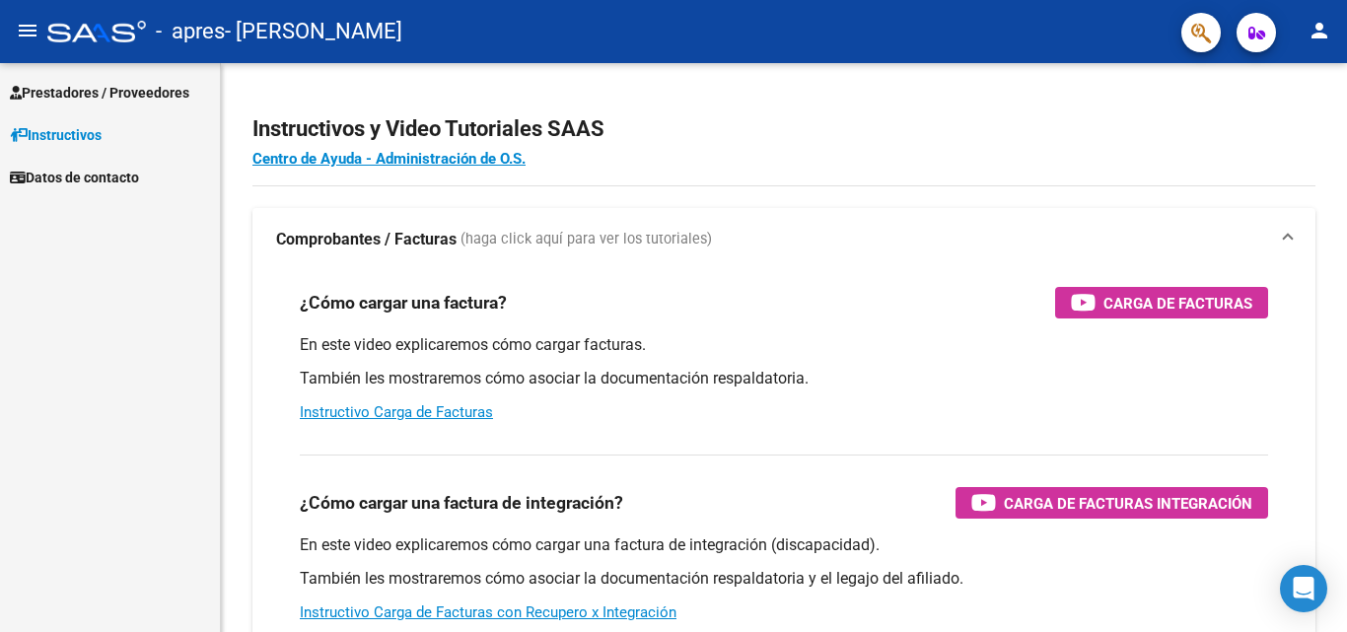
click at [1328, 28] on mat-icon "person" at bounding box center [1320, 31] width 24 height 24
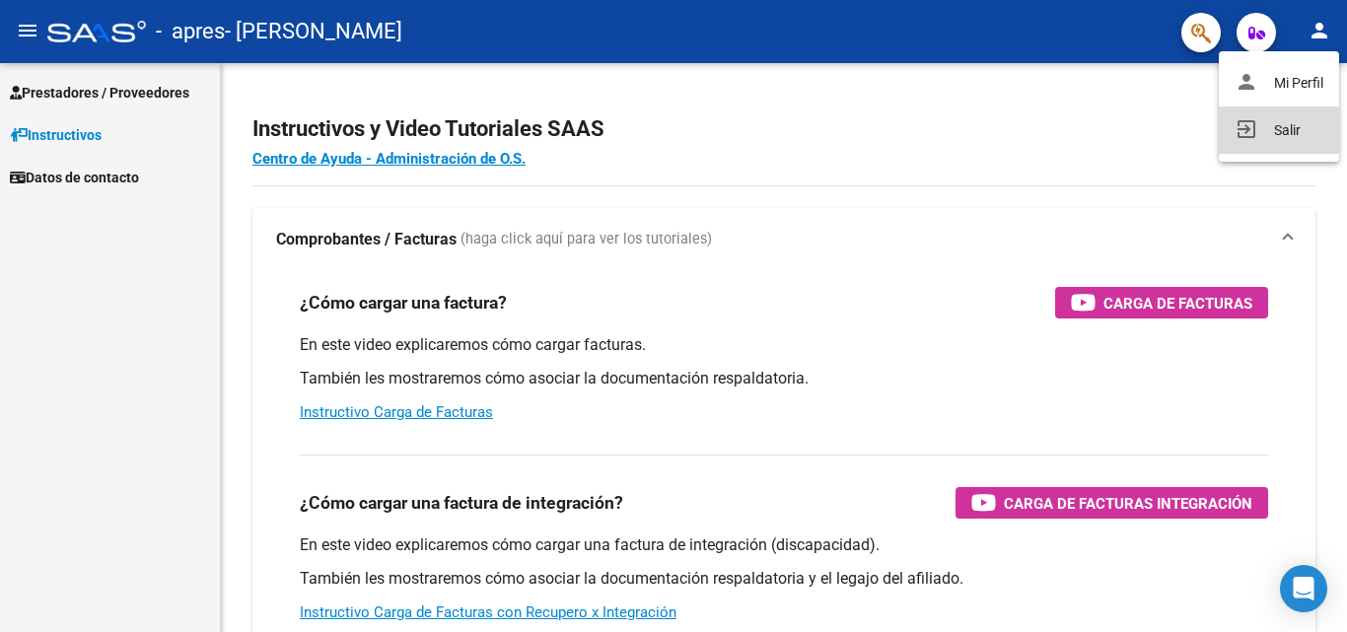
click at [1268, 129] on button "exit_to_app Salir" at bounding box center [1279, 130] width 120 height 47
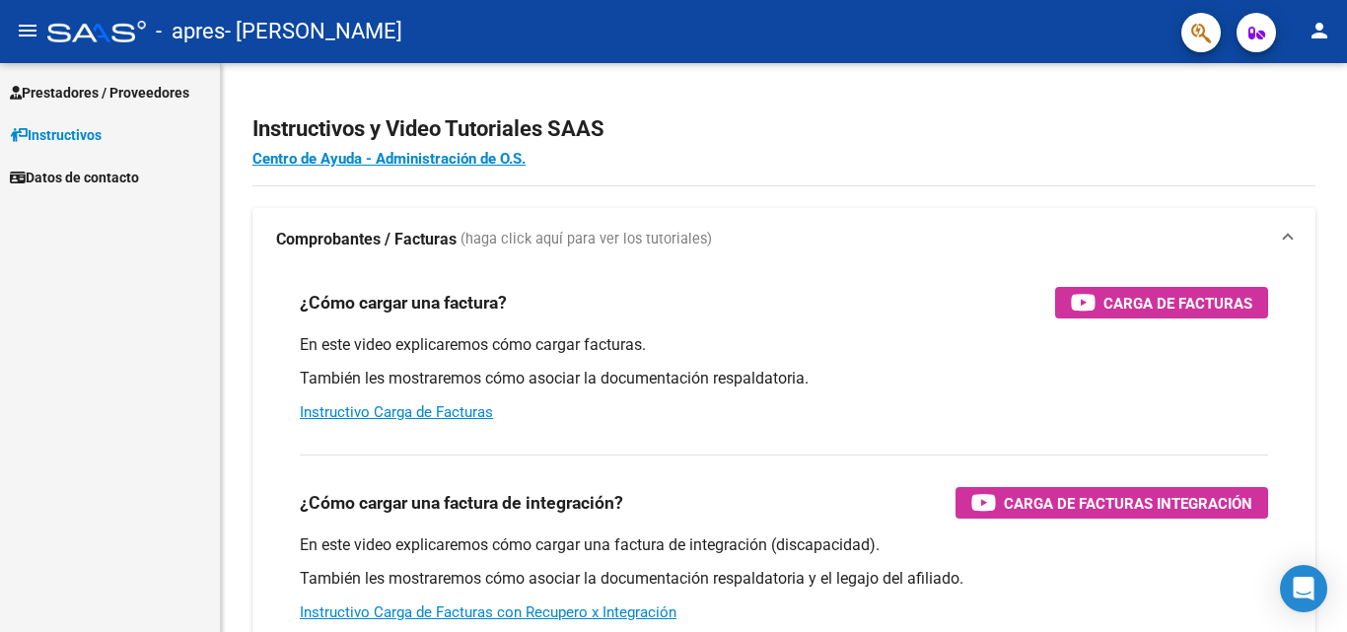
click at [15, 33] on button "menu" at bounding box center [27, 31] width 39 height 39
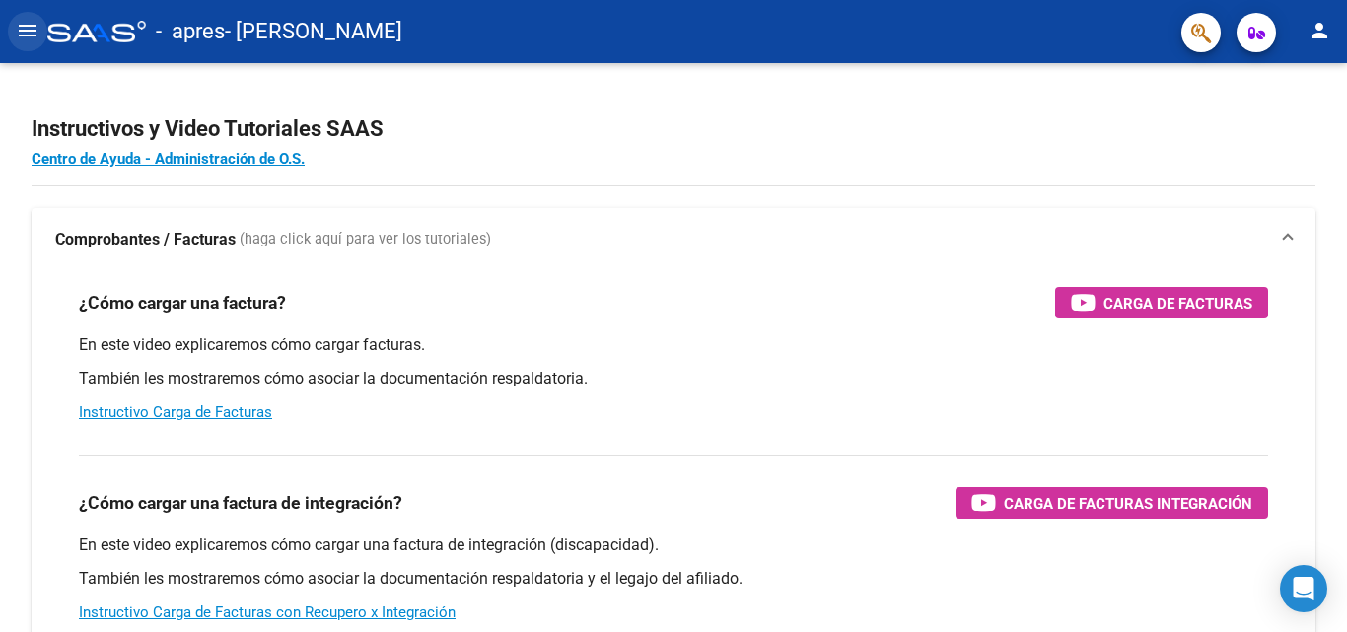
click at [16, 35] on mat-icon "menu" at bounding box center [28, 31] width 24 height 24
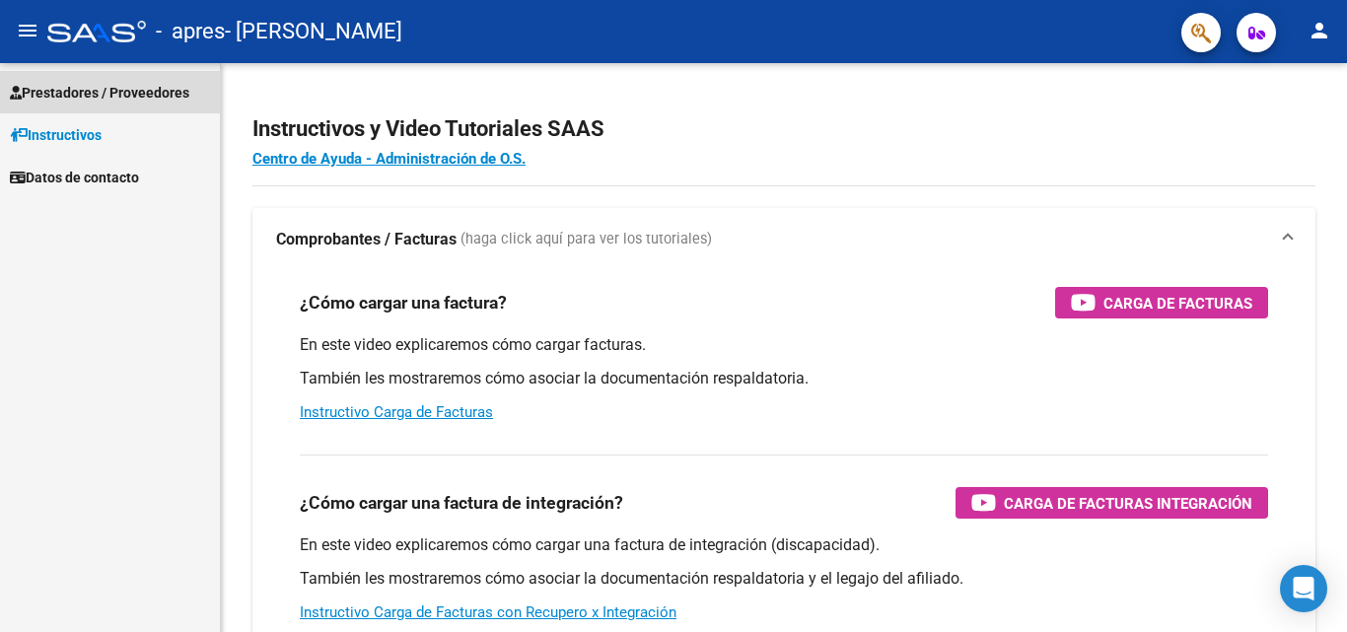
click at [19, 86] on icon at bounding box center [16, 93] width 12 height 14
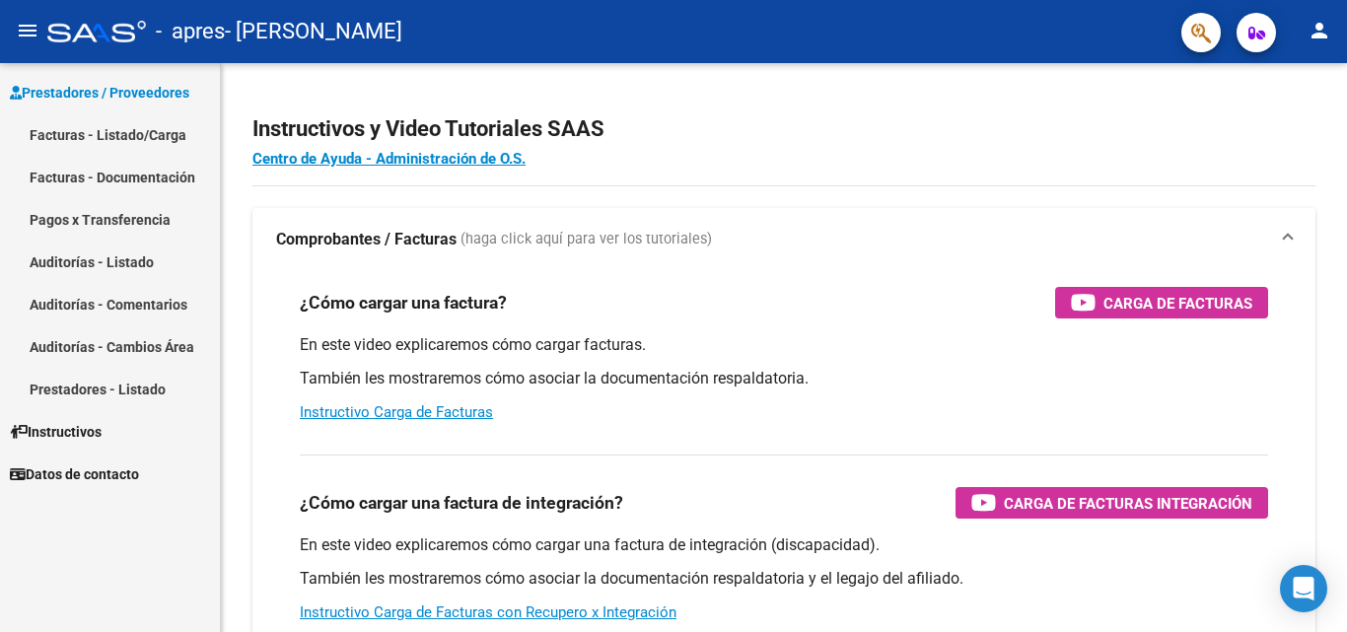
click at [66, 132] on link "Facturas - Listado/Carga" at bounding box center [110, 134] width 220 height 42
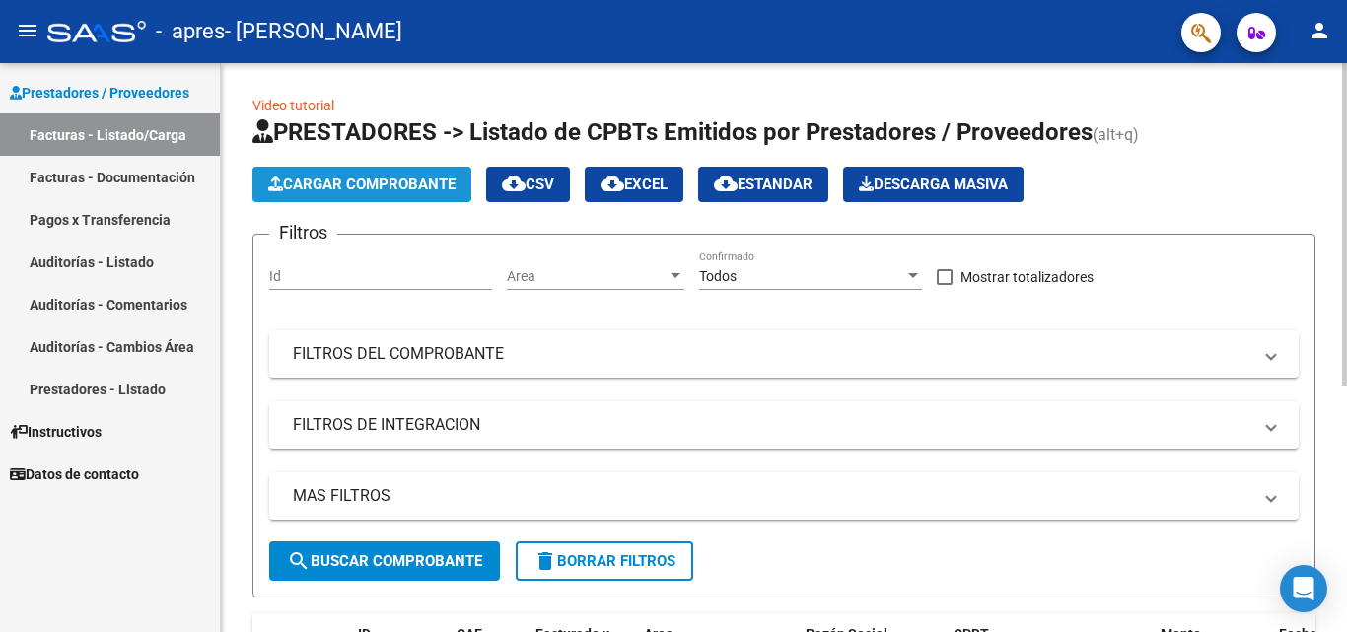
click at [303, 173] on button "Cargar Comprobante" at bounding box center [361, 185] width 219 height 36
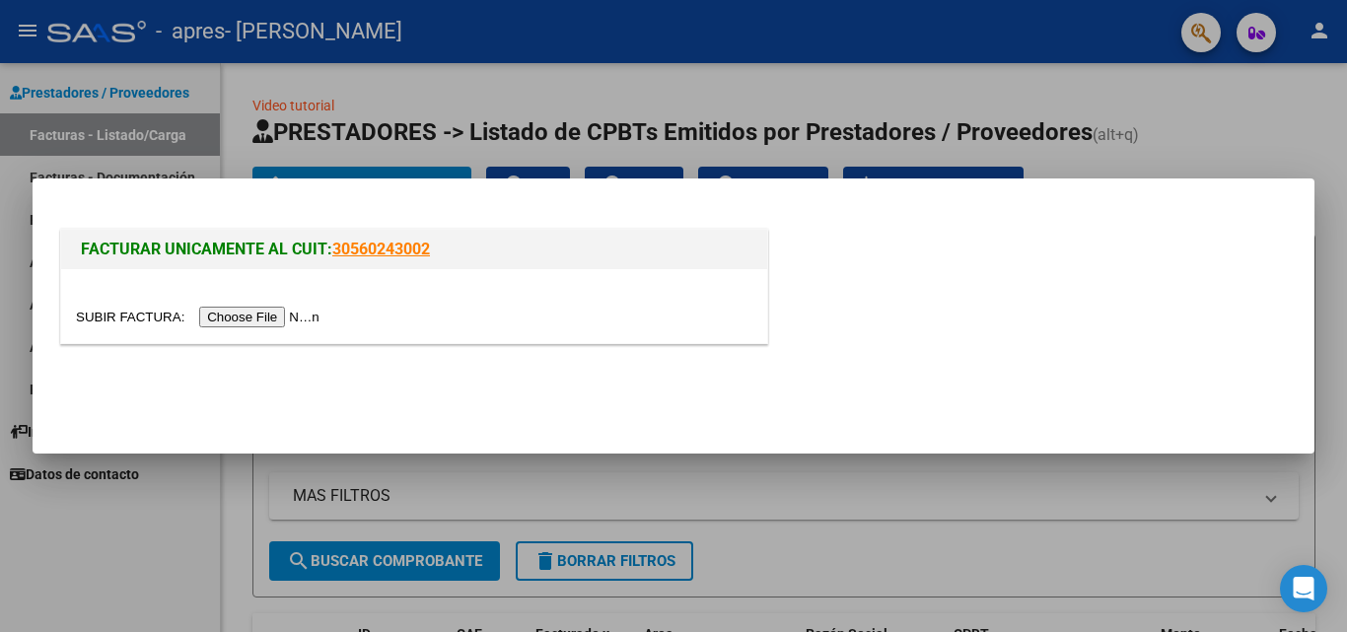
click at [254, 322] on input "file" at bounding box center [201, 317] width 250 height 21
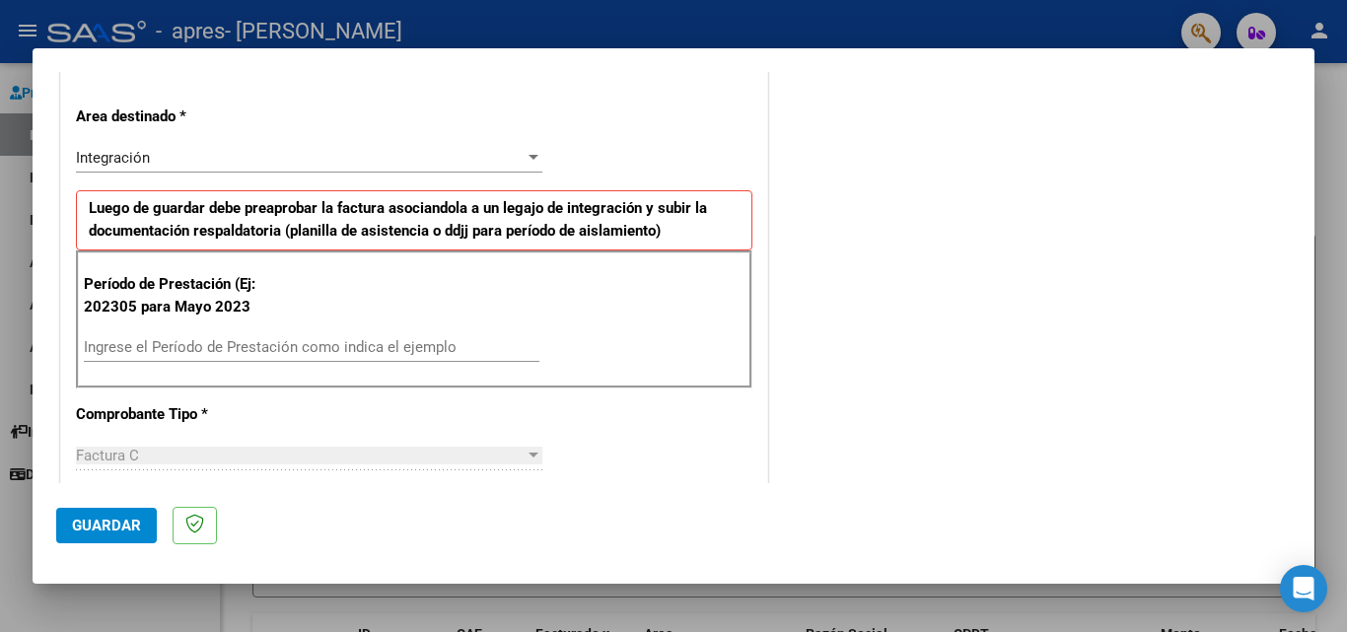
scroll to position [434, 0]
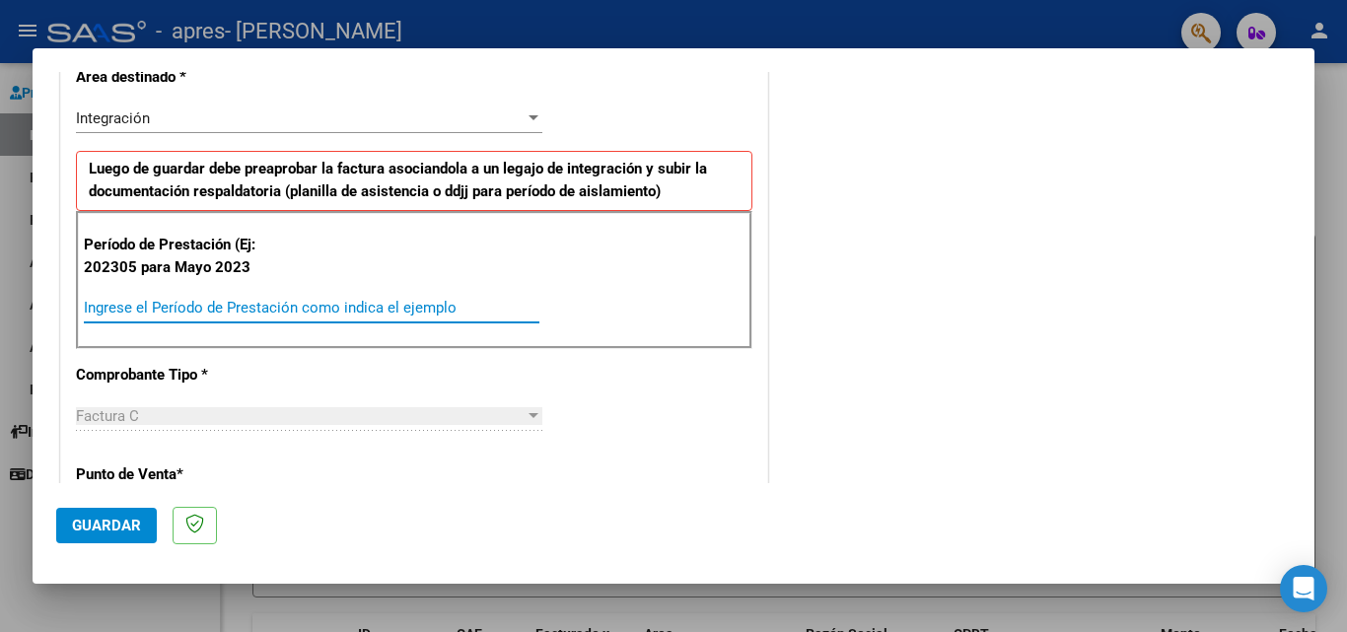
click at [239, 308] on input "Ingrese el Período de Prestación como indica el ejemplo" at bounding box center [312, 308] width 456 height 18
type input "202507"
click at [86, 527] on span "Guardar" at bounding box center [106, 526] width 69 height 18
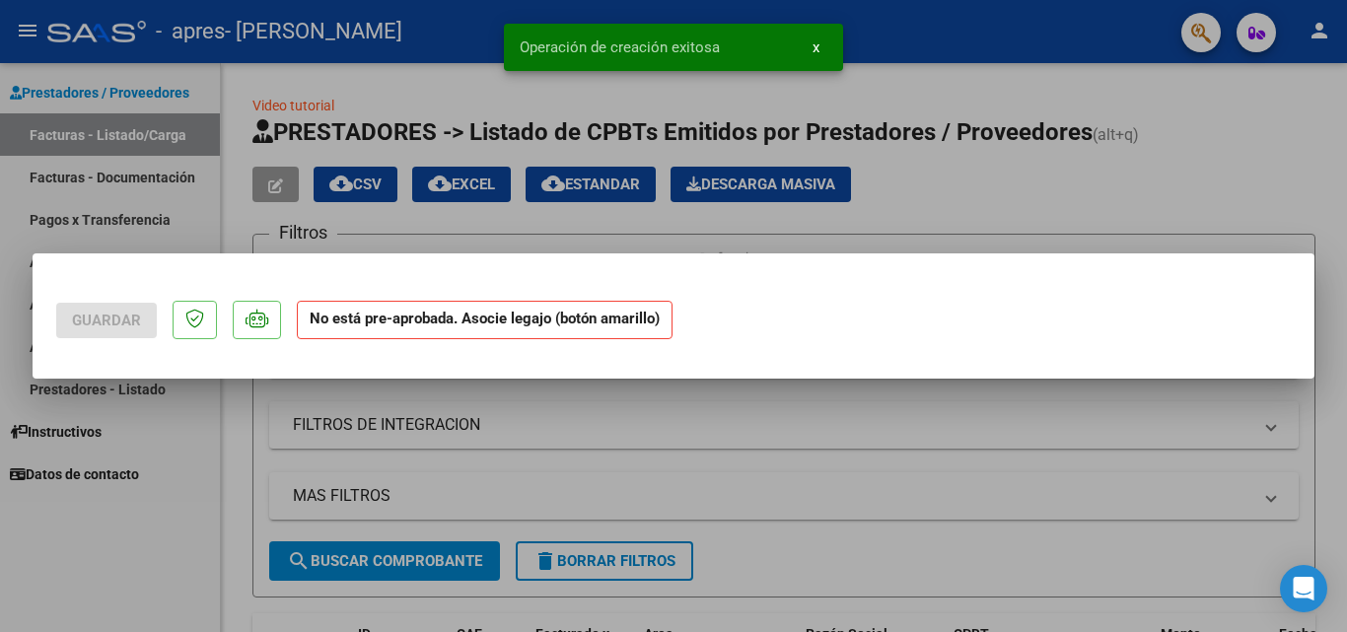
scroll to position [0, 0]
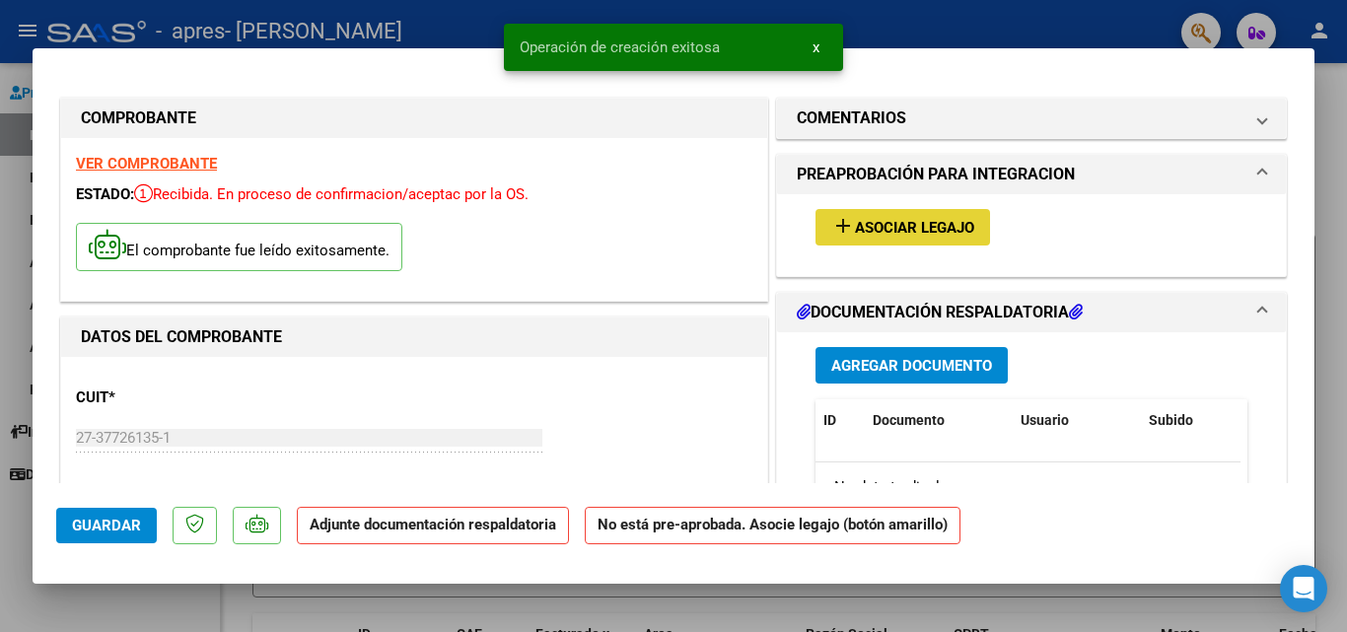
click at [877, 216] on button "add Asociar Legajo" at bounding box center [903, 227] width 175 height 36
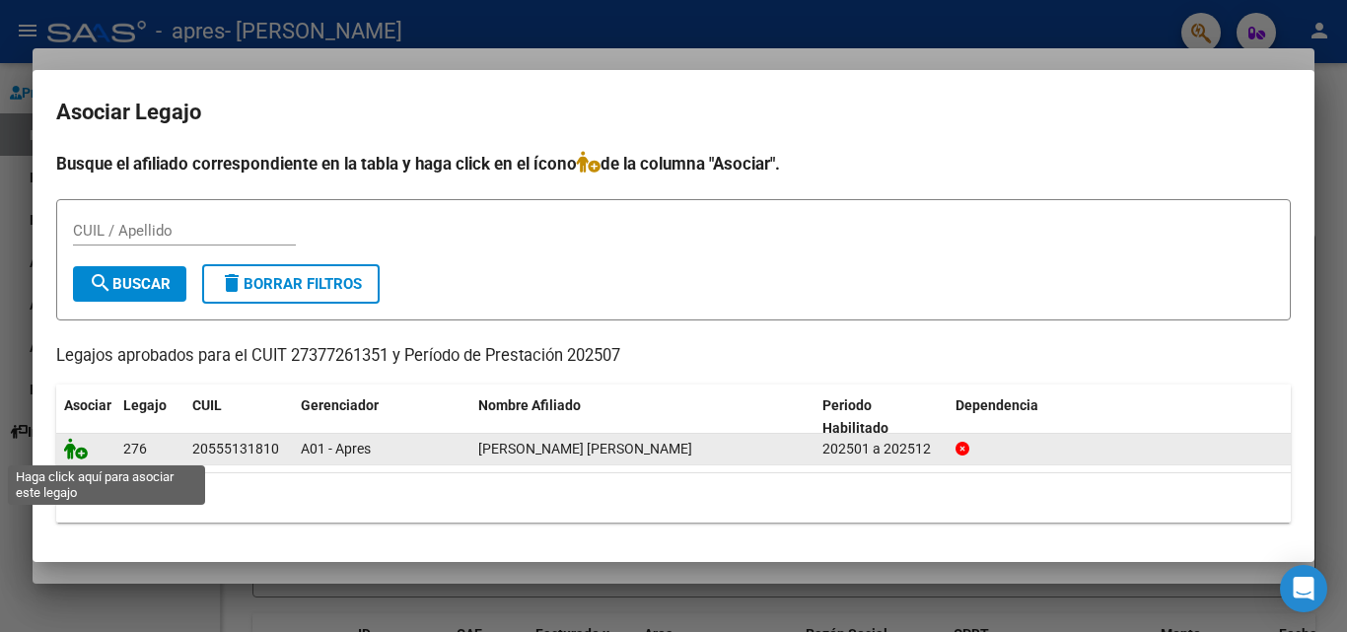
click at [85, 443] on icon at bounding box center [76, 449] width 24 height 22
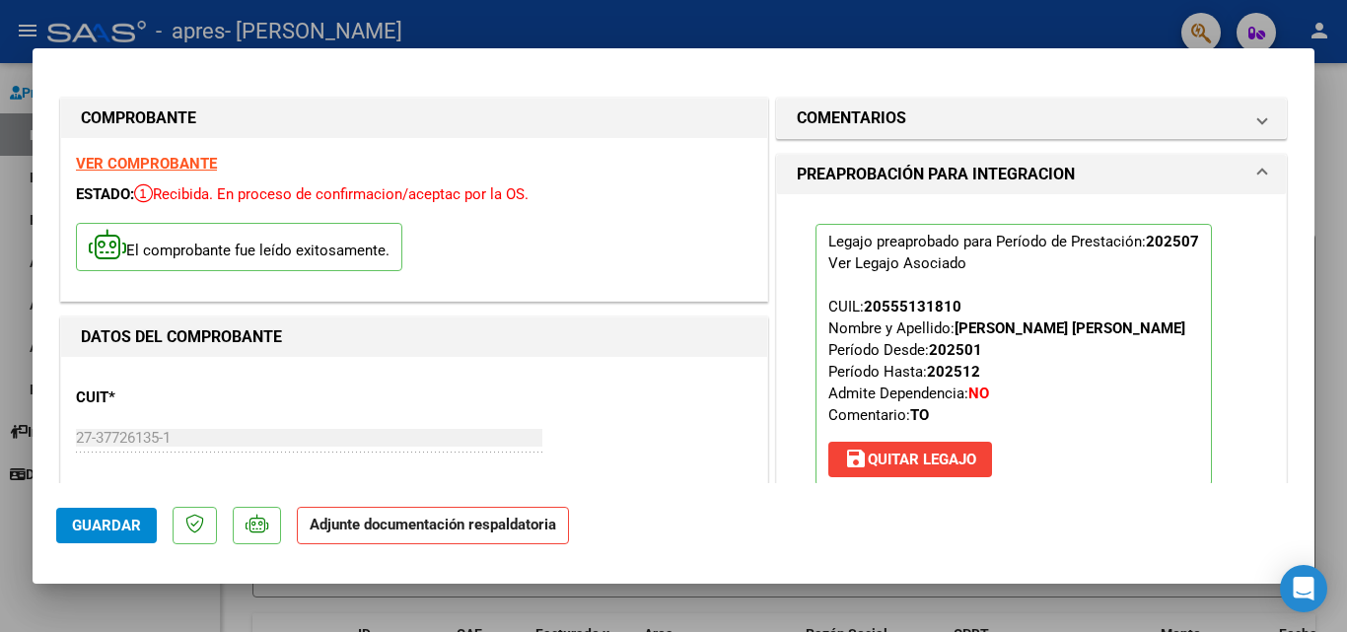
click at [1305, 490] on mat-dialog-container "COMPROBANTE VER COMPROBANTE ESTADO: Recibida. En proceso de confirmacion/acepta…" at bounding box center [674, 316] width 1282 height 536
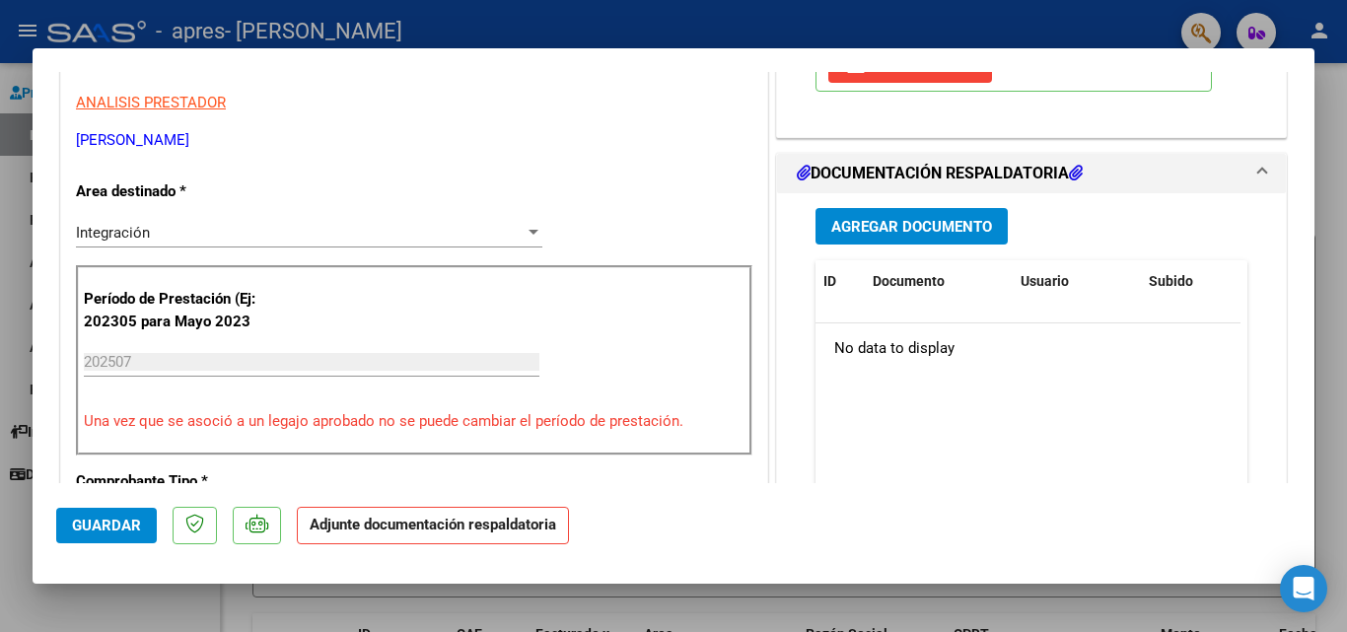
scroll to position [434, 0]
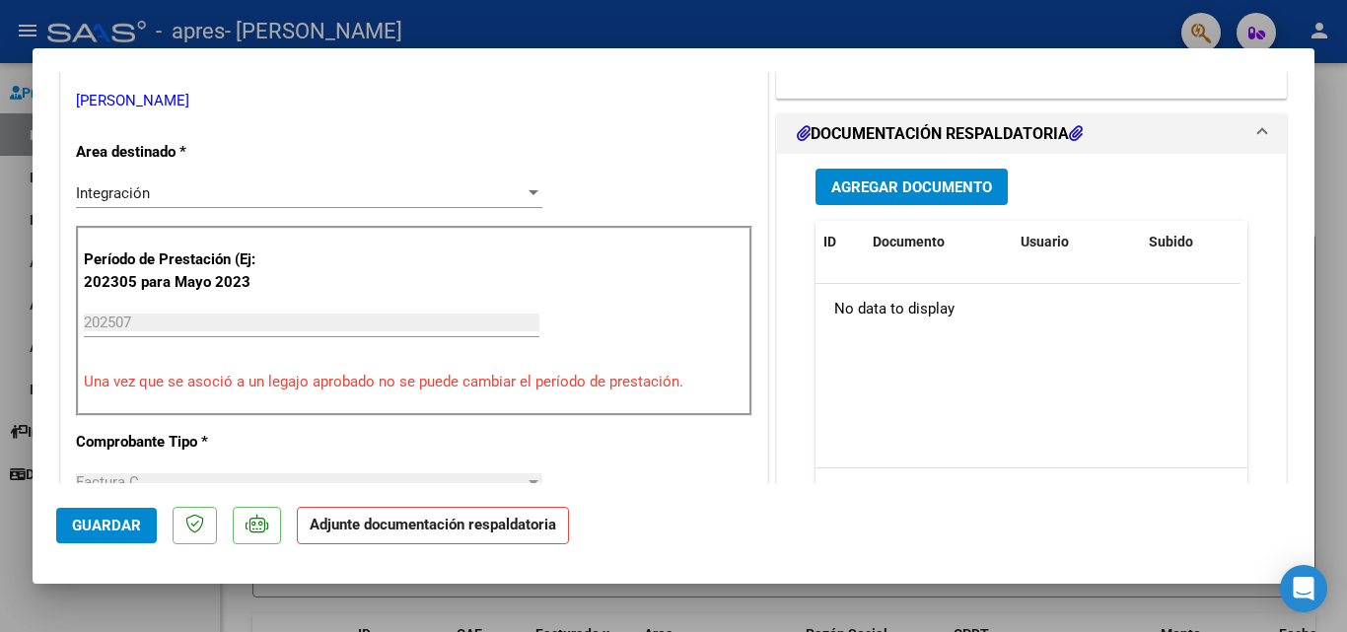
click at [912, 183] on span "Agregar Documento" at bounding box center [911, 188] width 161 height 18
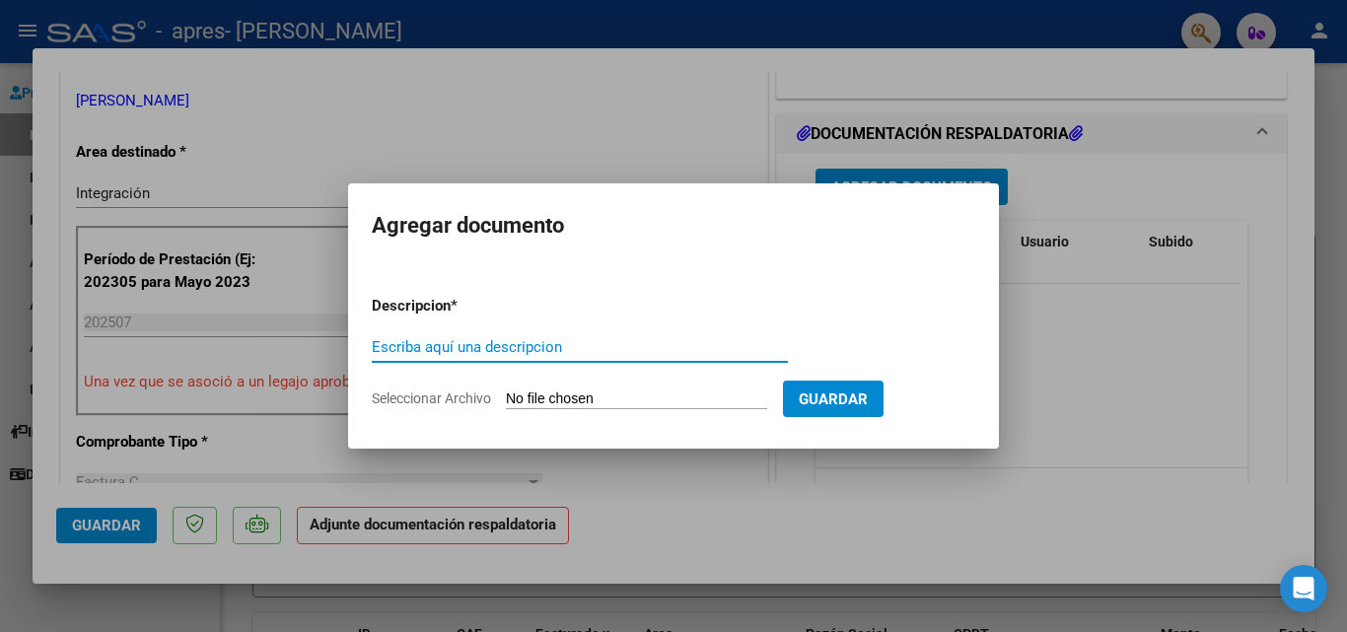
click at [481, 341] on input "Escriba aquí una descripcion" at bounding box center [580, 347] width 416 height 18
type input "planilla mes de julio"
click at [593, 395] on input "Seleccionar Archivo" at bounding box center [636, 400] width 261 height 19
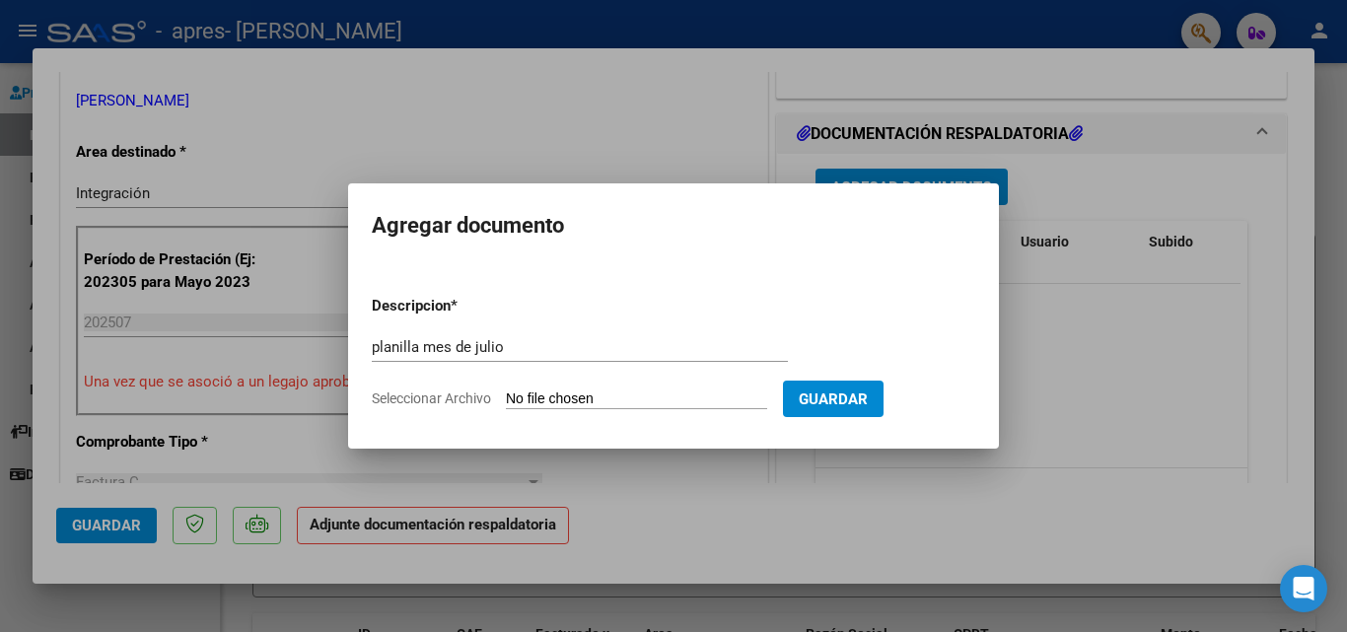
type input "C:\fakepath\[PERSON_NAME] to julio.pdf"
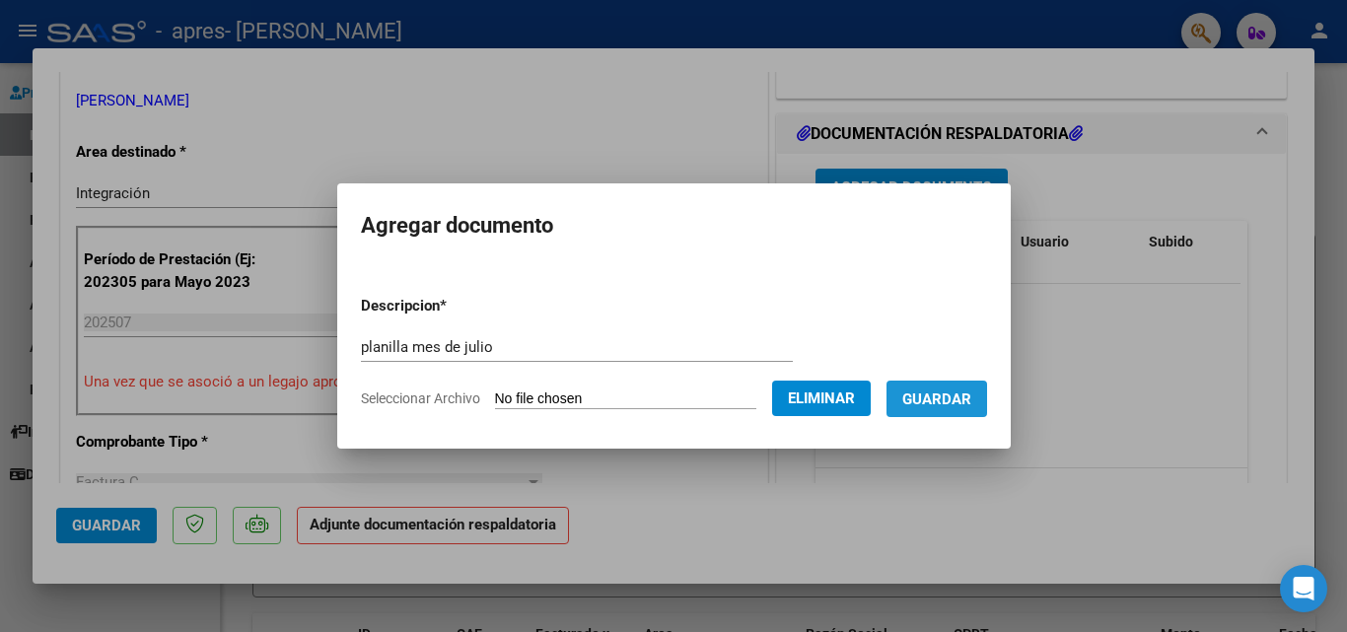
click at [965, 411] on button "Guardar" at bounding box center [937, 399] width 101 height 36
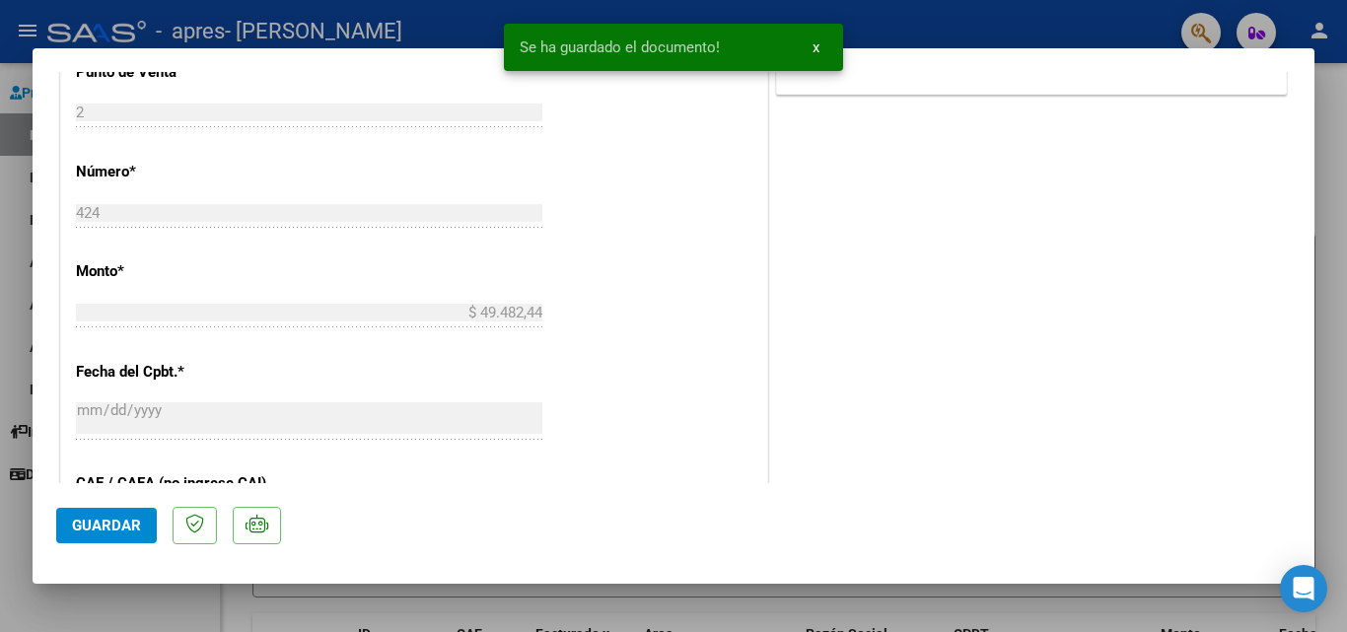
scroll to position [986, 0]
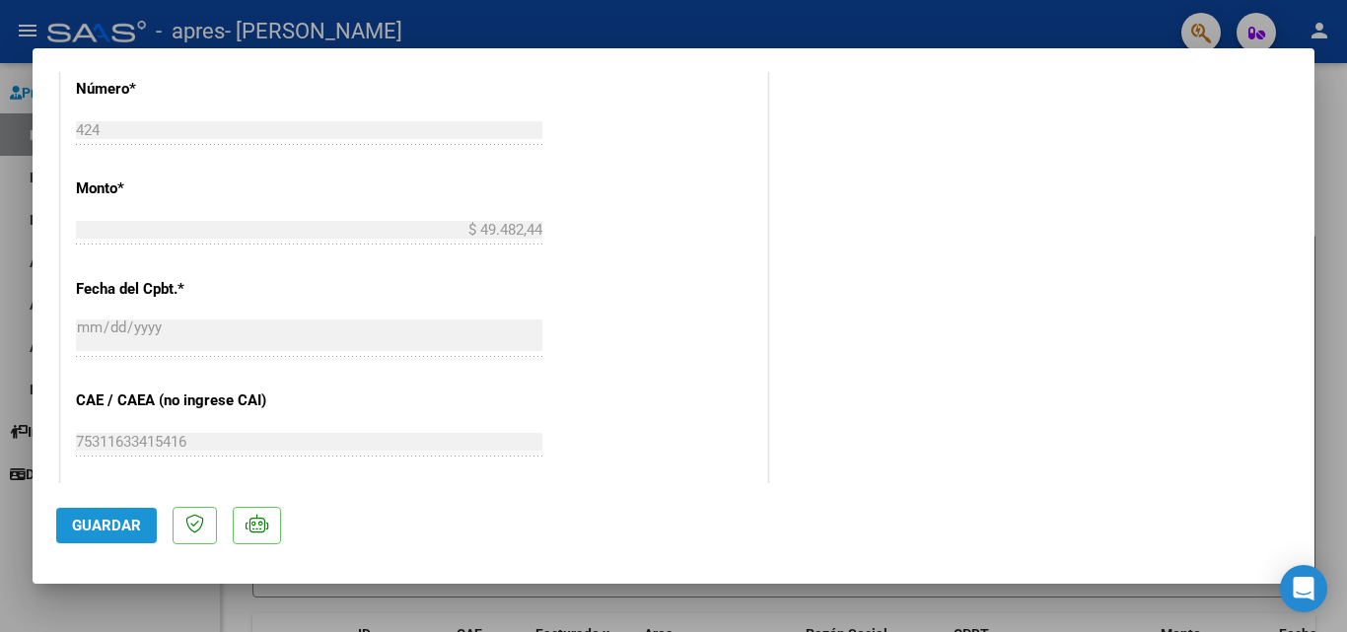
click at [102, 520] on span "Guardar" at bounding box center [106, 526] width 69 height 18
